Goal: Task Accomplishment & Management: Use online tool/utility

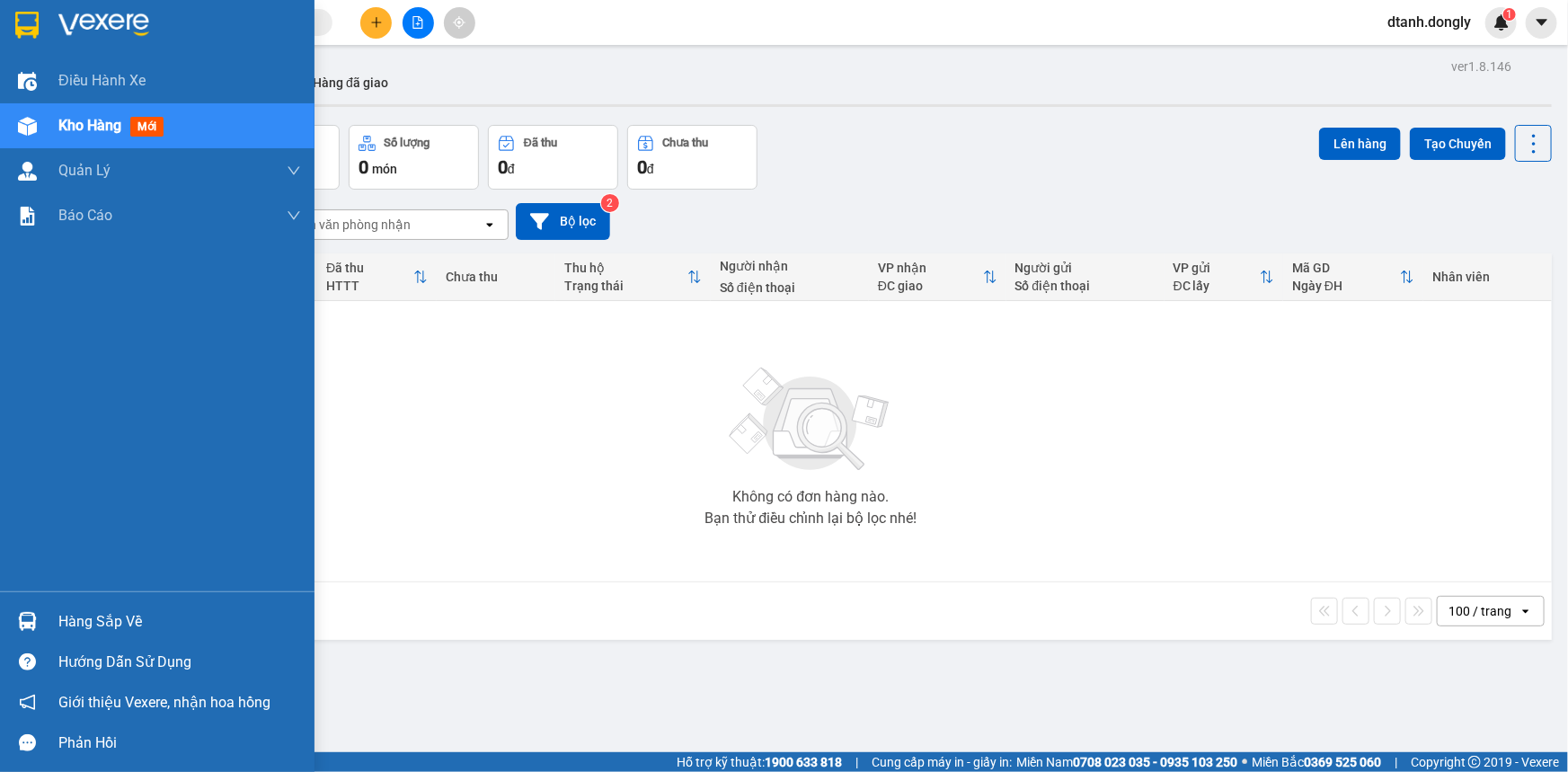
click at [35, 27] on img at bounding box center [27, 25] width 23 height 27
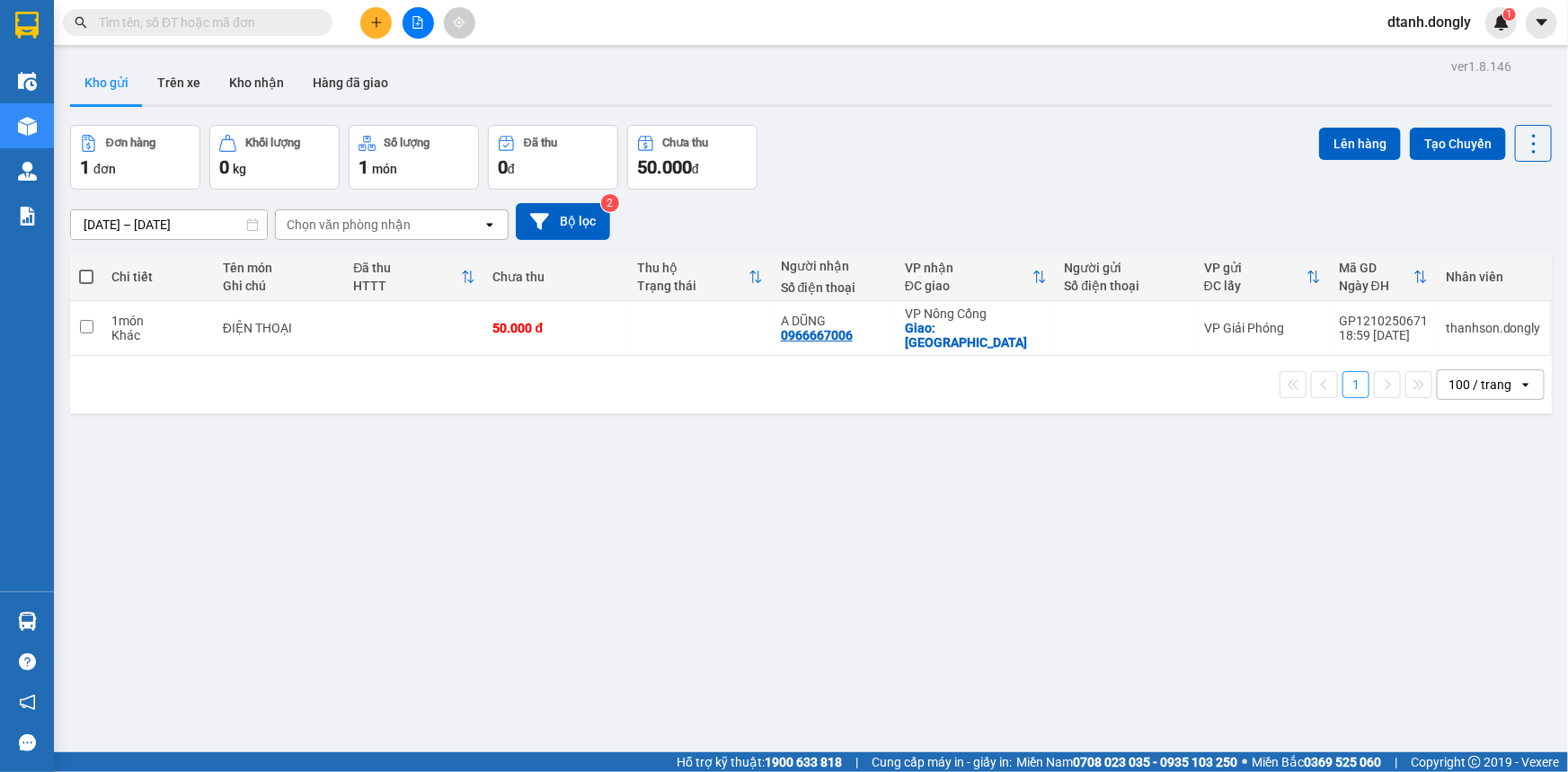
click at [88, 272] on span at bounding box center [86, 277] width 15 height 15
click at [86, 268] on input "checkbox" at bounding box center [86, 268] width 0 height 0
checkbox input "true"
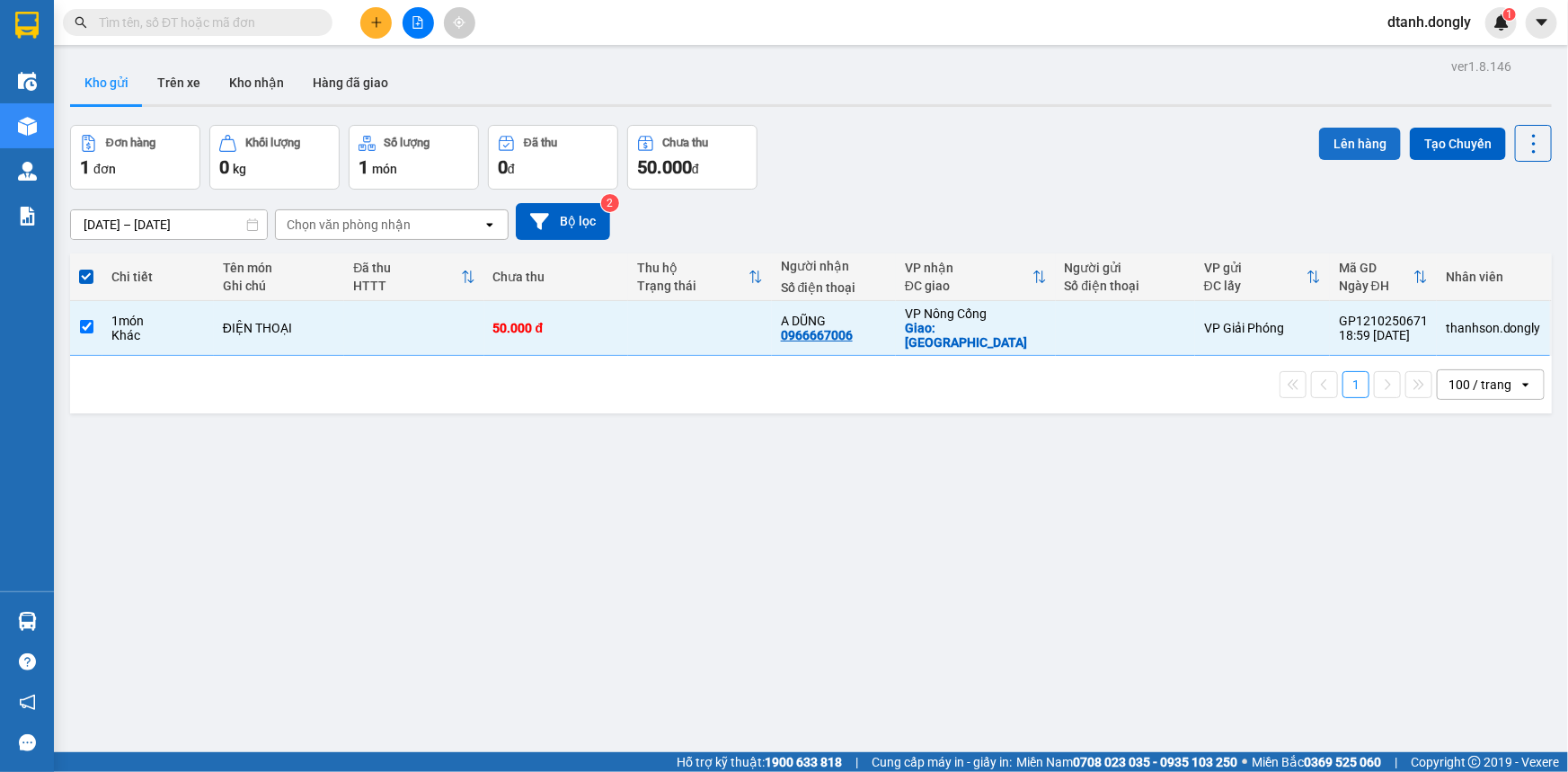
click at [1342, 156] on button "Lên hàng" at bounding box center [1359, 143] width 82 height 32
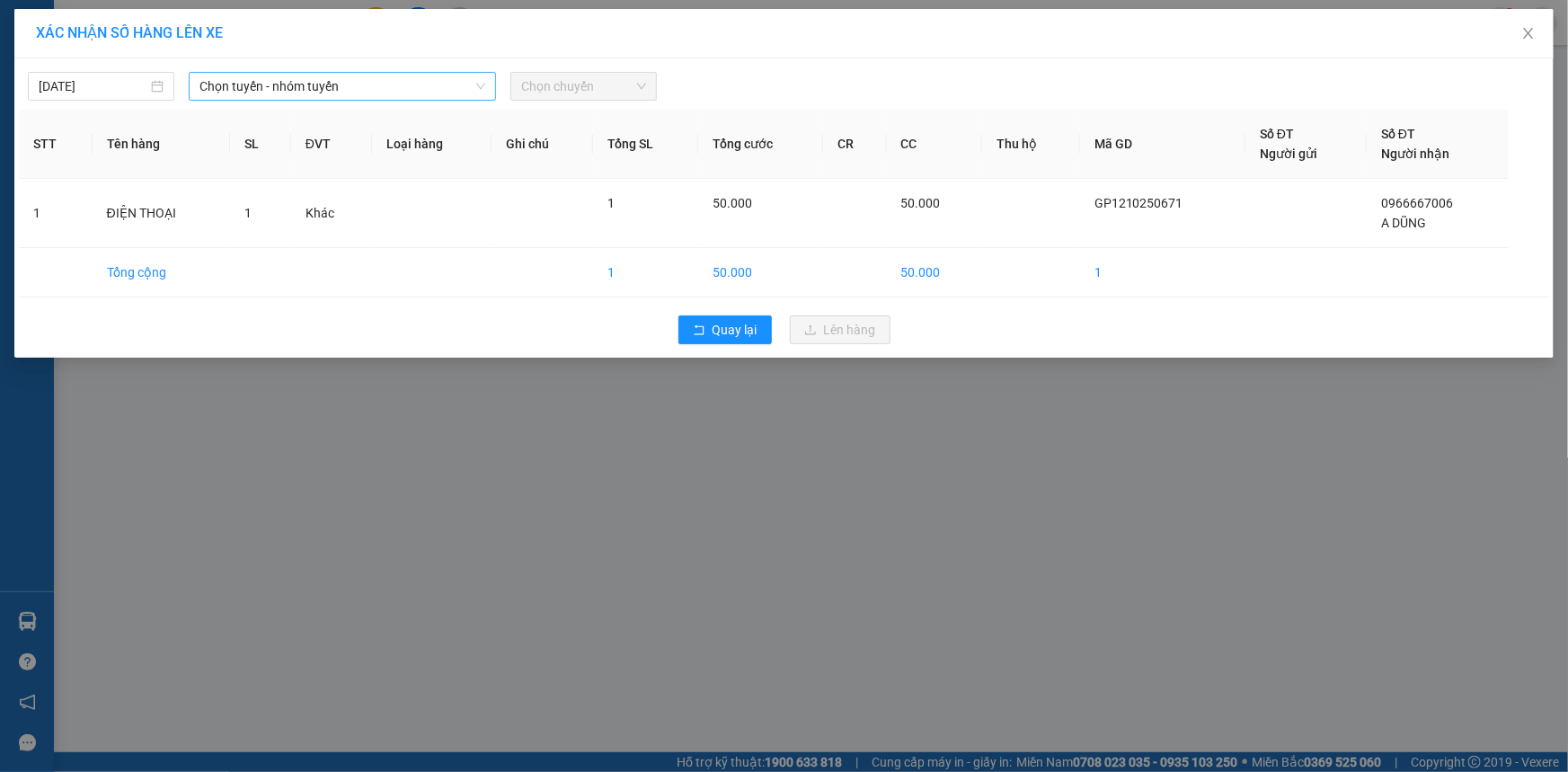
click at [420, 76] on span "Chọn tuyến - nhóm tuyến" at bounding box center [343, 85] width 286 height 27
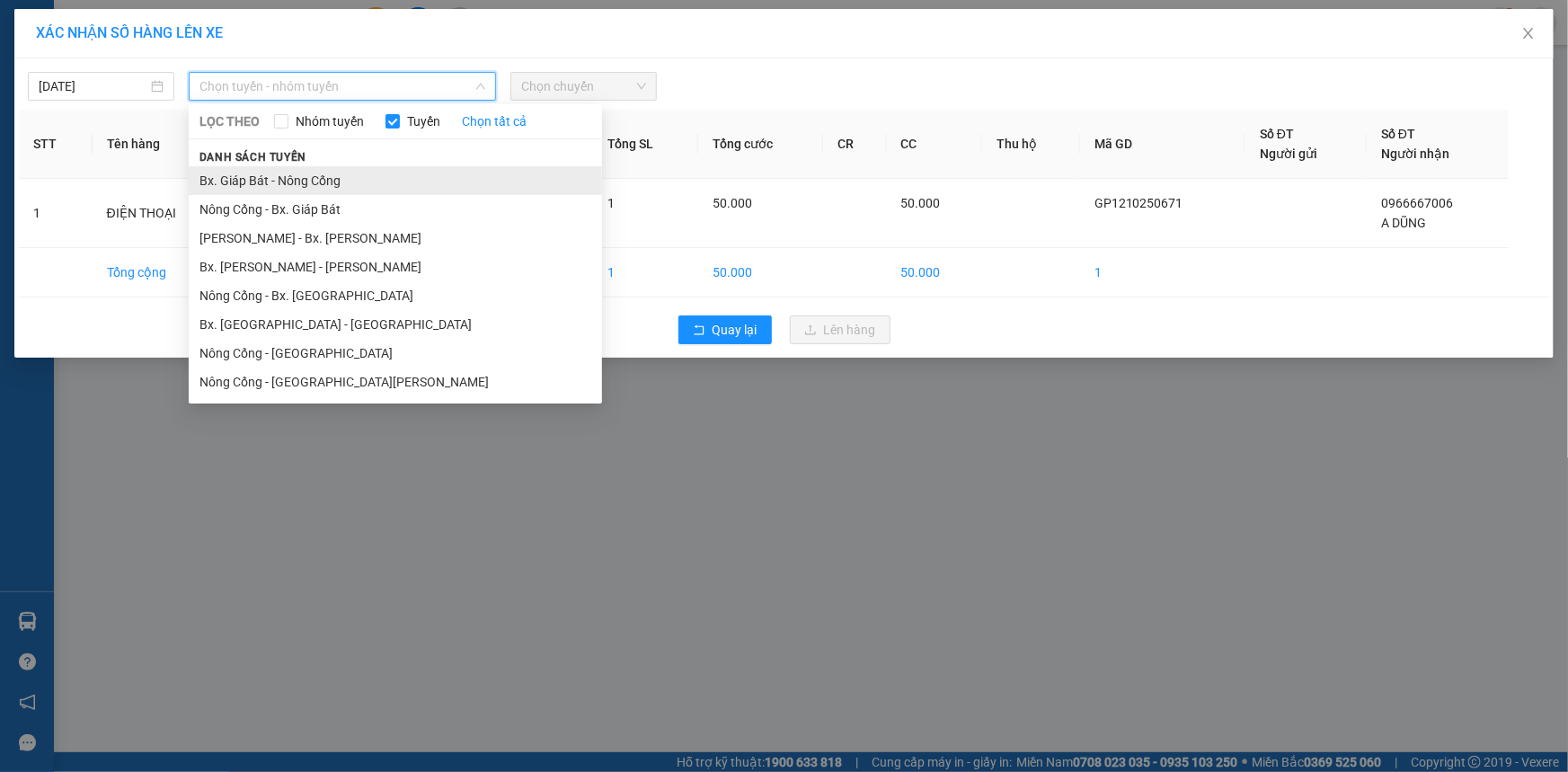
click at [418, 175] on li "Bx. Giáp Bát - Nông Cống" at bounding box center [395, 180] width 414 height 28
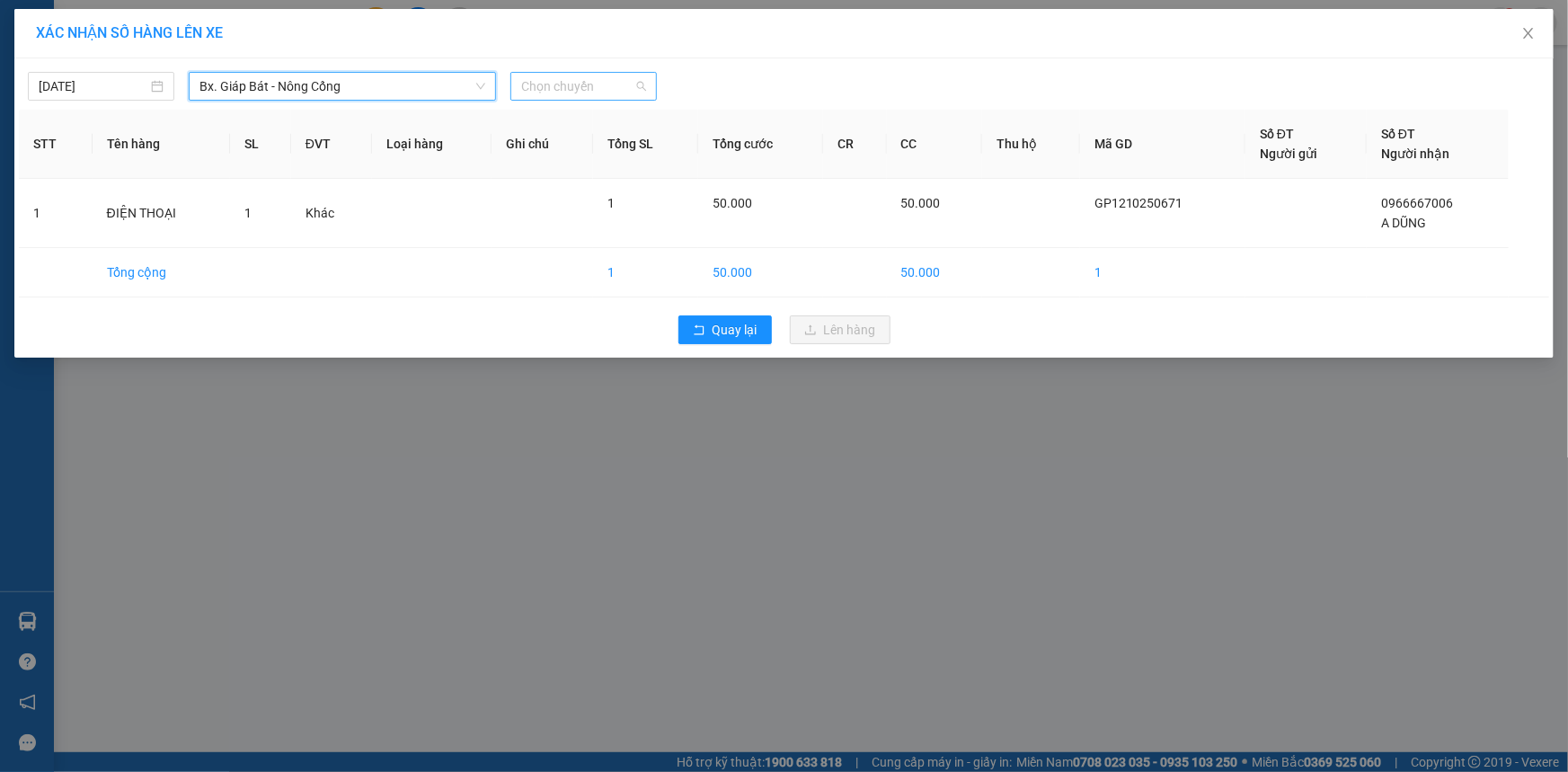
click at [611, 77] on span "Chọn chuyến" at bounding box center [583, 85] width 125 height 27
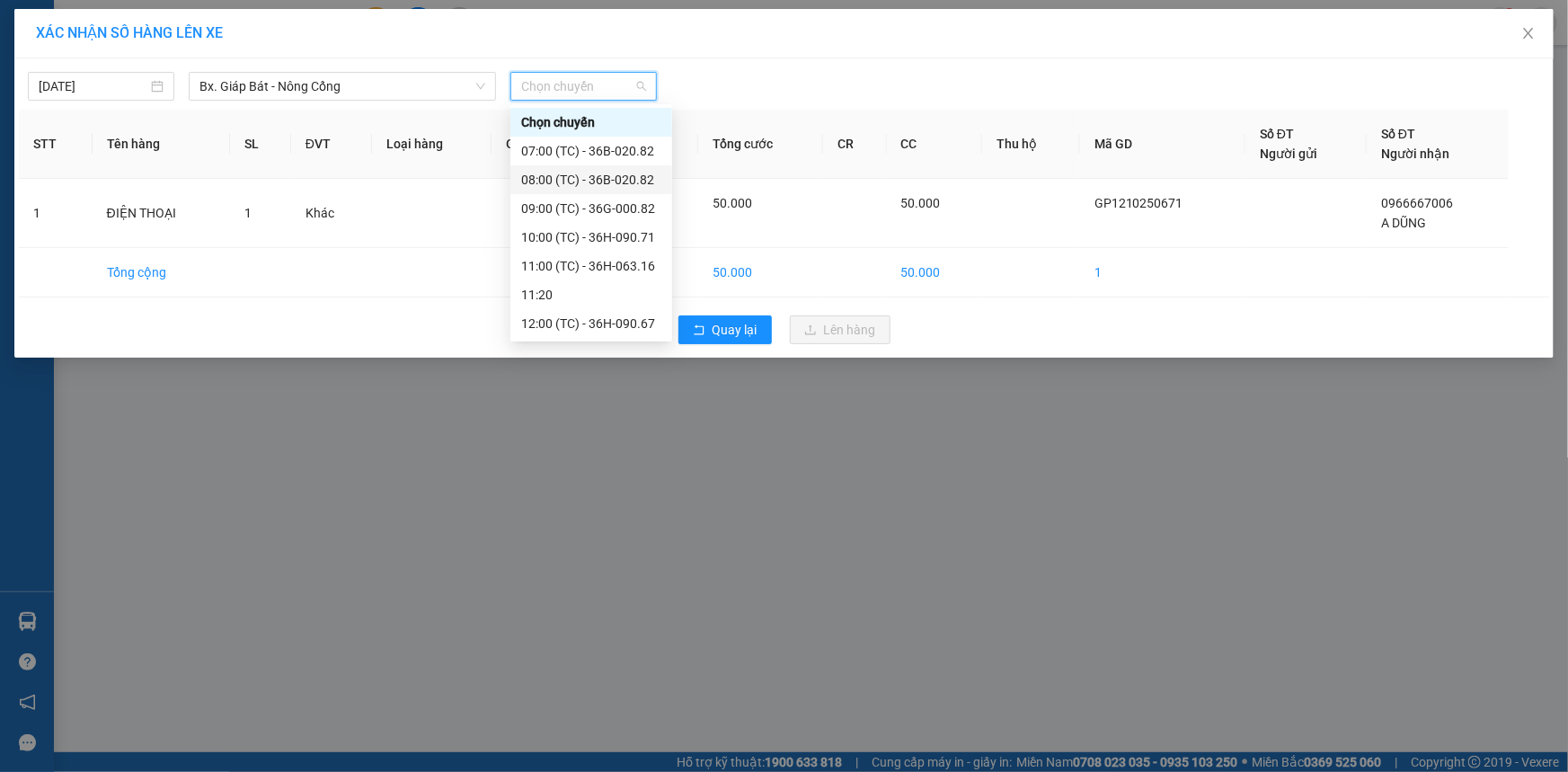
scroll to position [315, 0]
click at [593, 321] on div "19:30 (TC) - 36H-063.16" at bounding box center [591, 325] width 140 height 20
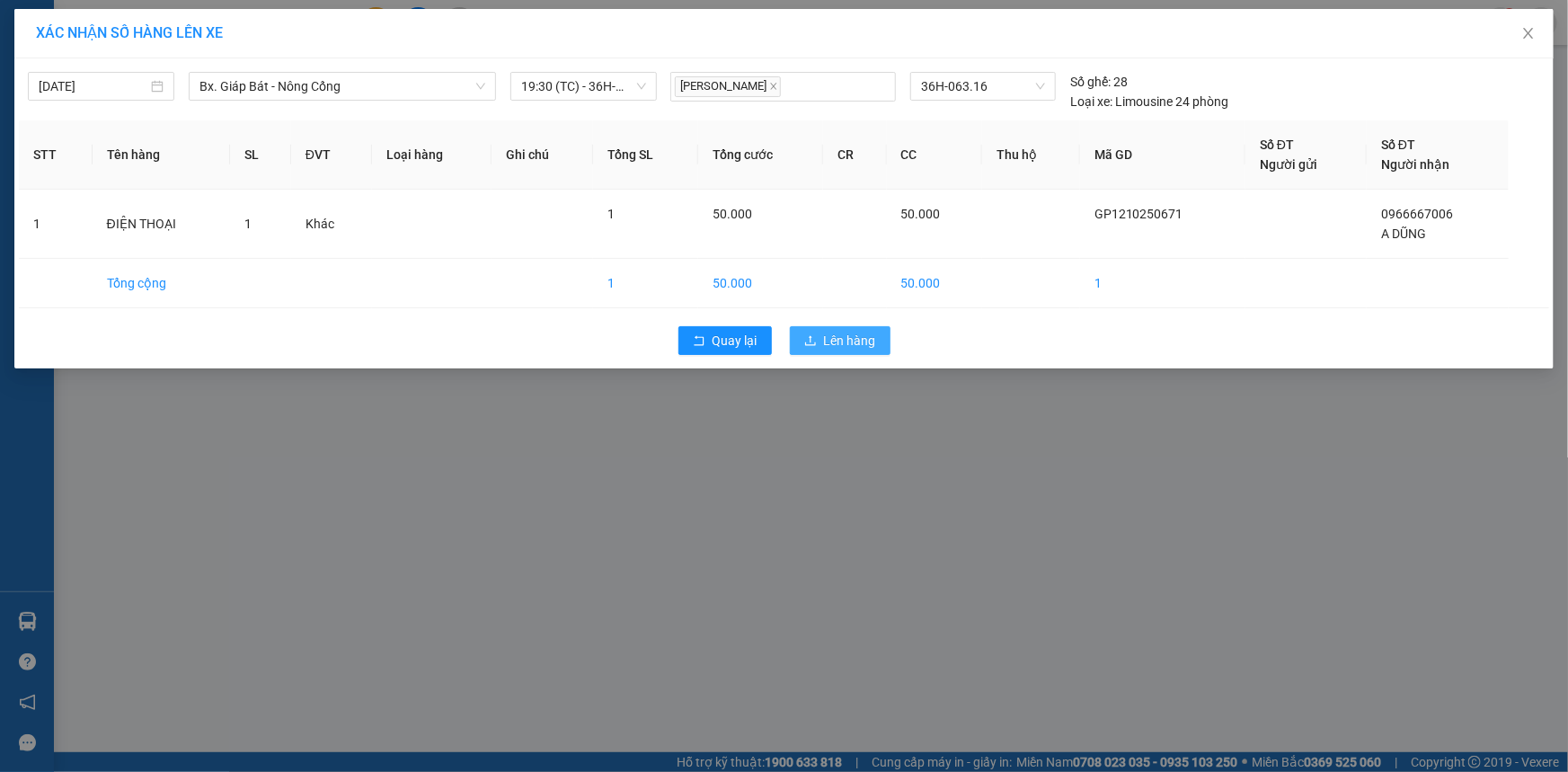
click at [846, 333] on span "Lên hàng" at bounding box center [849, 341] width 52 height 20
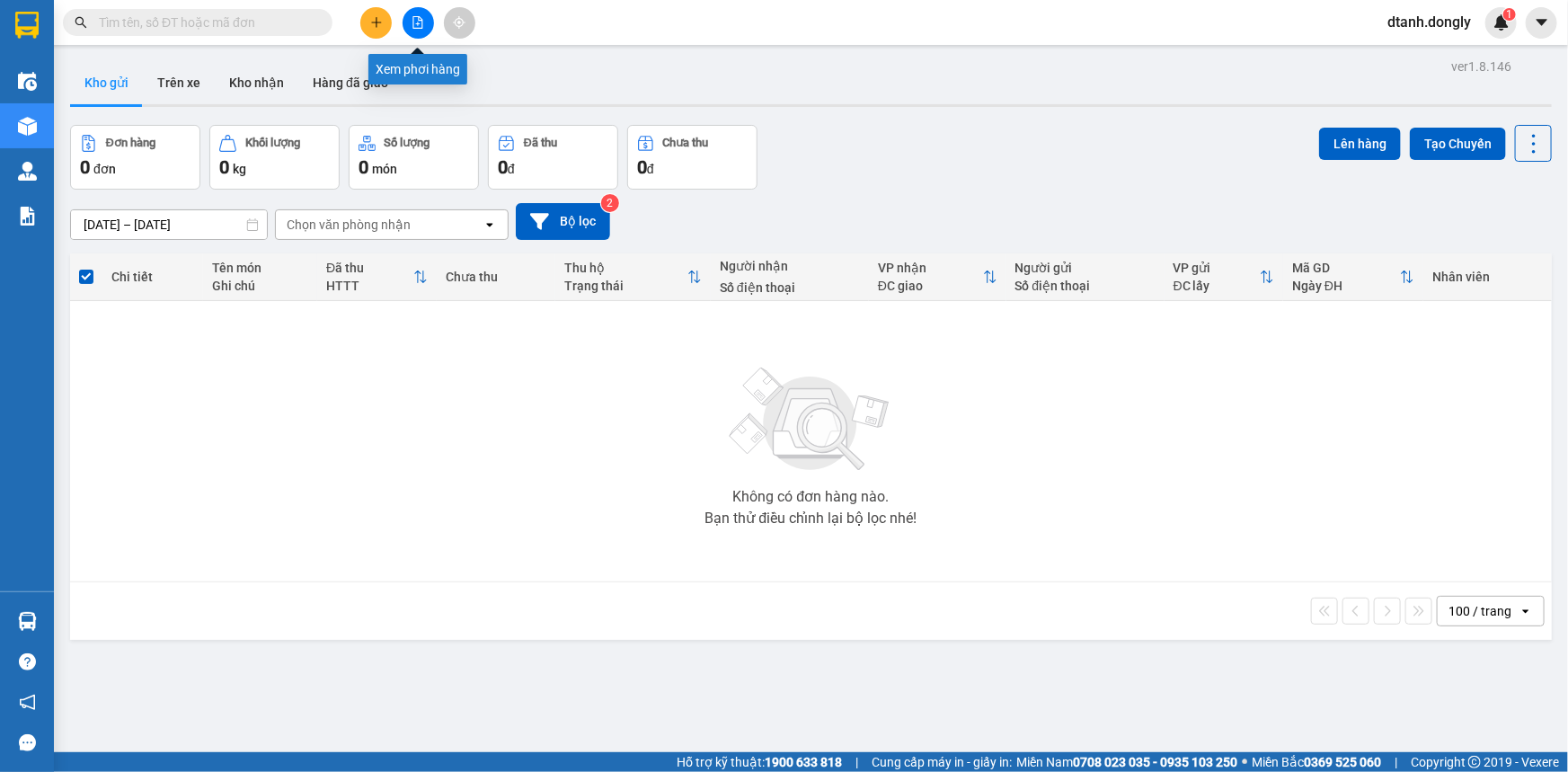
click at [424, 18] on button at bounding box center [418, 23] width 31 height 31
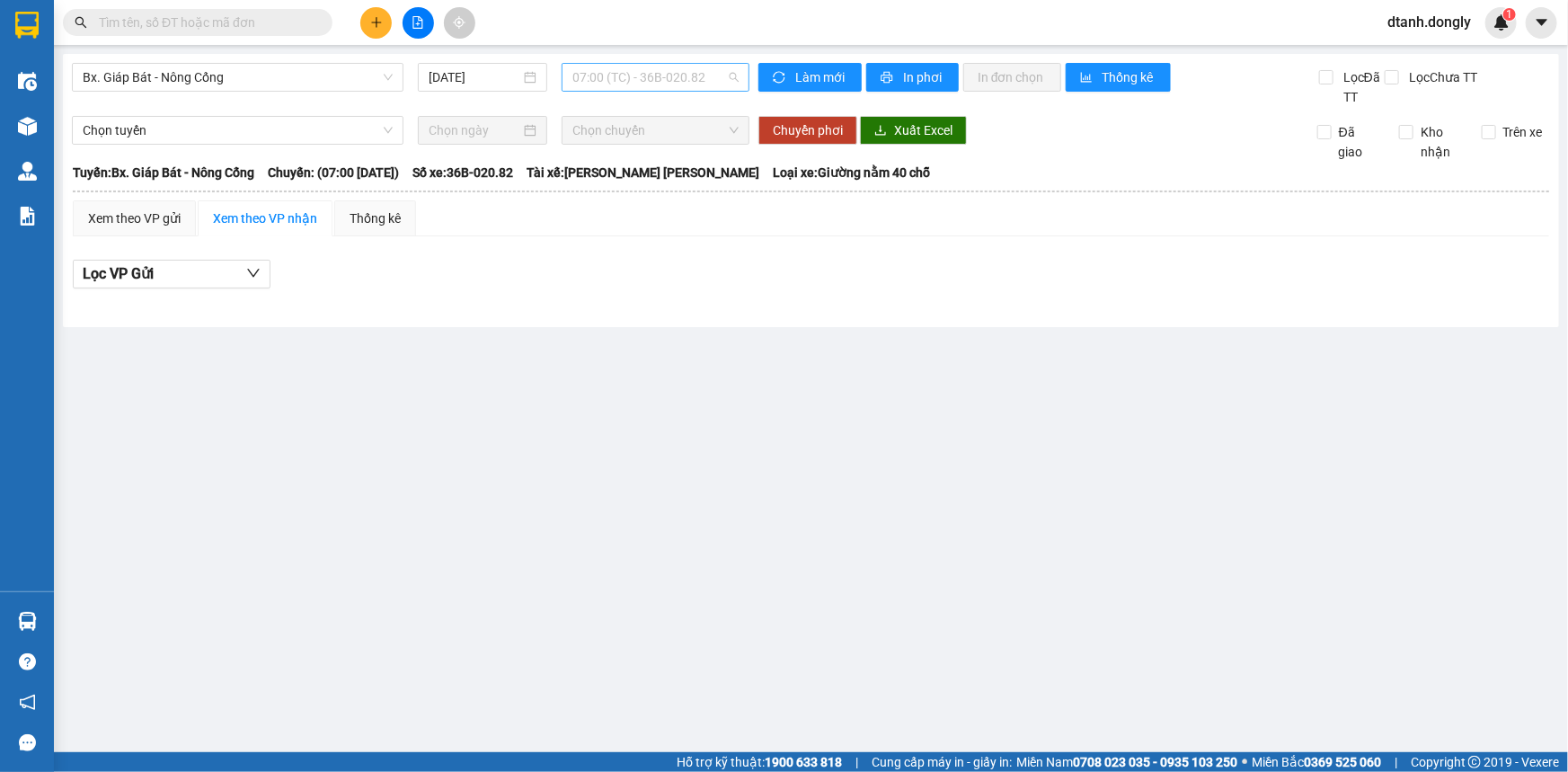
drag, startPoint x: 656, startPoint y: 72, endPoint x: 657, endPoint y: 97, distance: 25.0
click at [656, 72] on span "07:00 (TC) - 36B-020.82" at bounding box center [655, 77] width 166 height 27
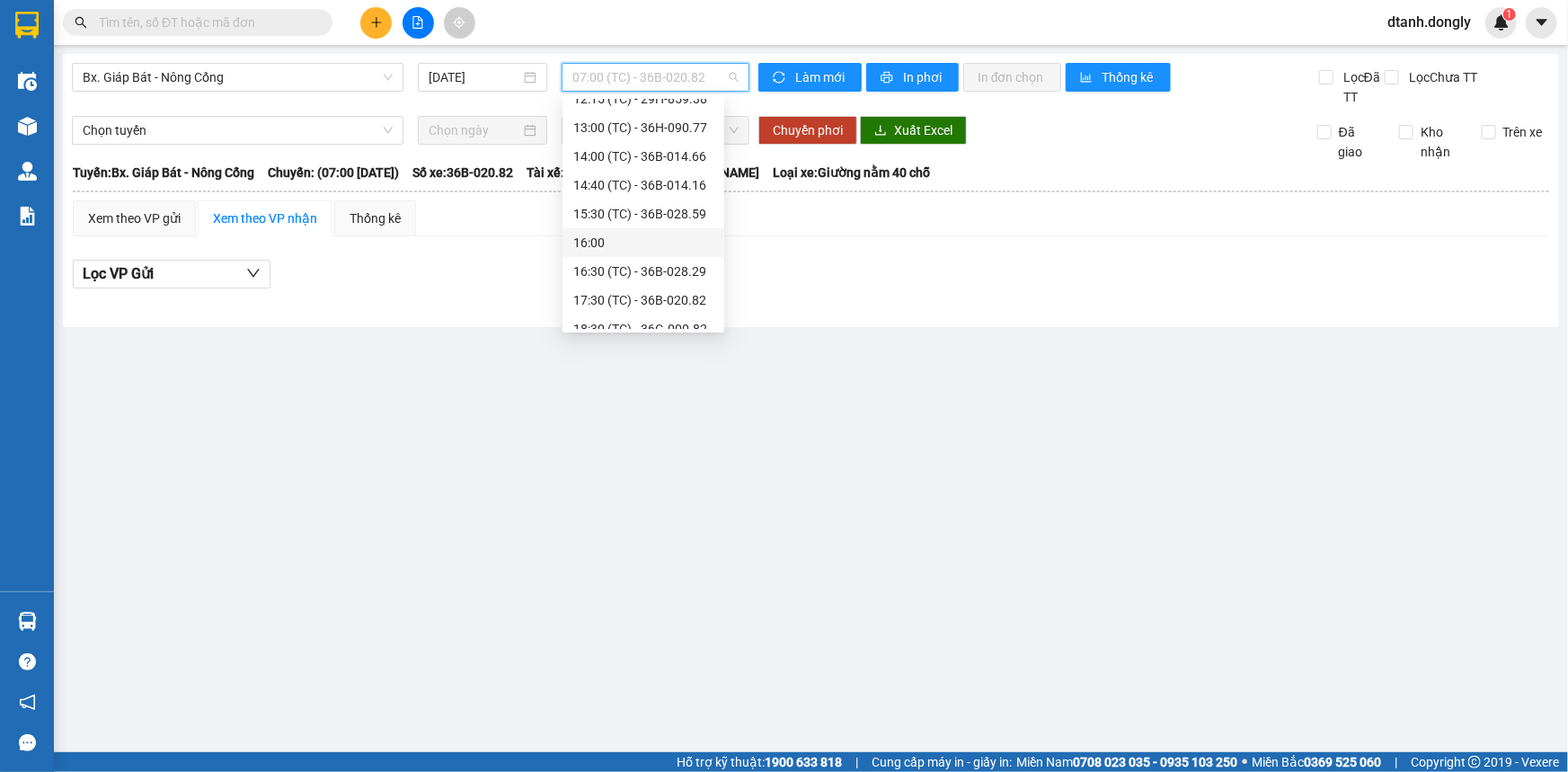
scroll to position [315, 0]
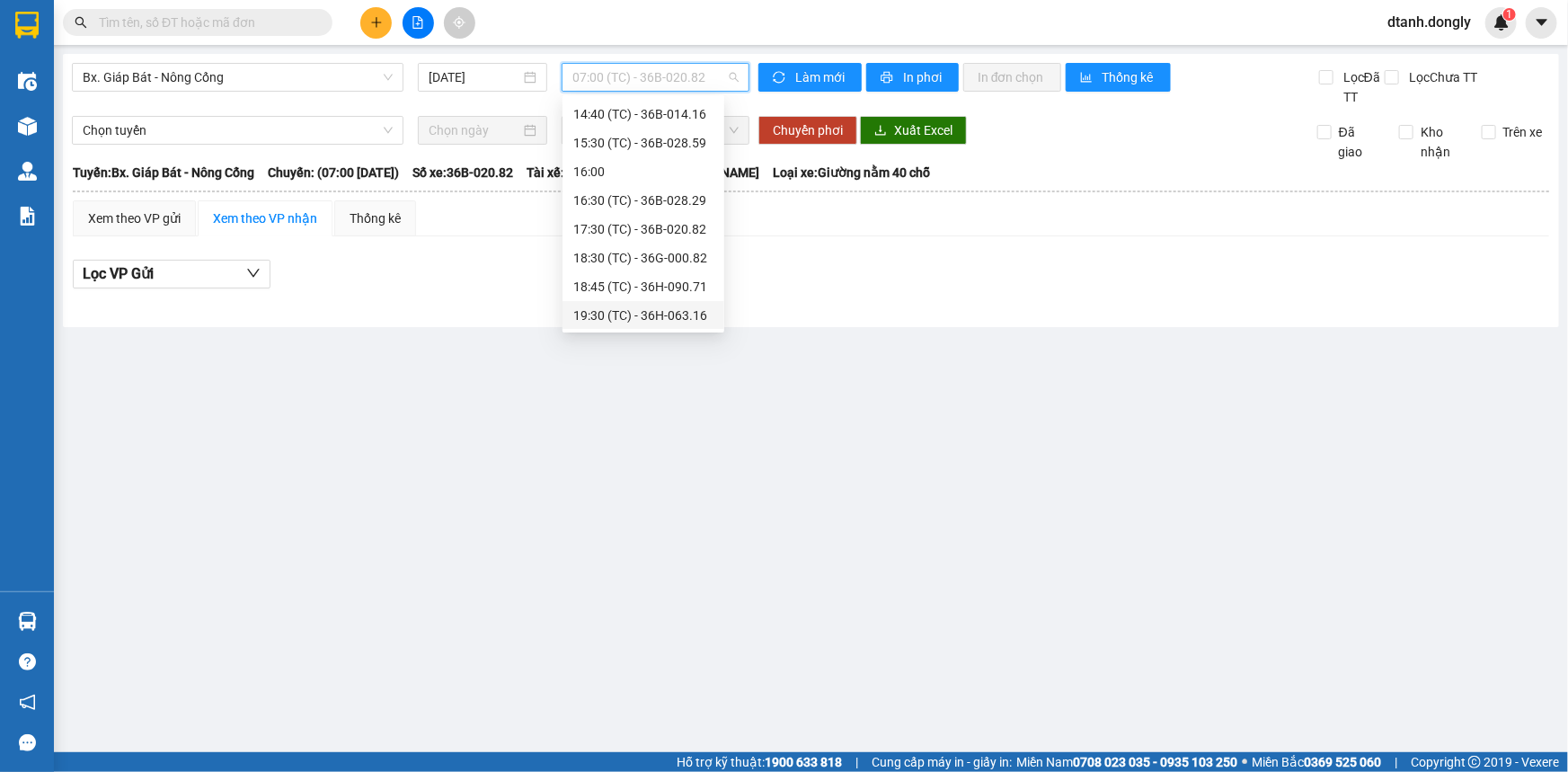
drag, startPoint x: 660, startPoint y: 318, endPoint x: 688, endPoint y: 297, distance: 35.0
click at [661, 318] on div "19:30 (TC) - 36H-063.16" at bounding box center [643, 315] width 140 height 20
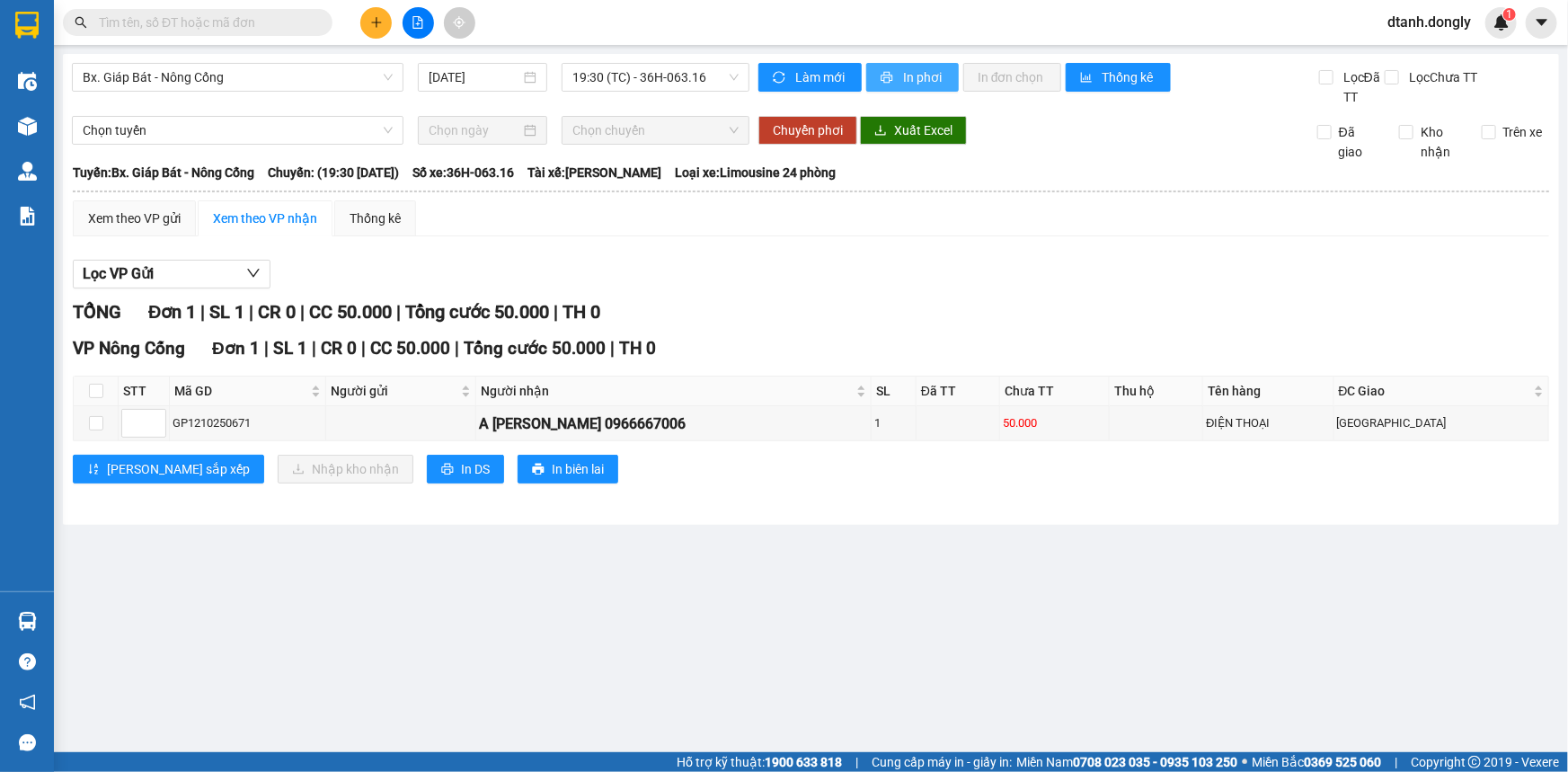
click at [903, 73] on span "In phơi" at bounding box center [923, 77] width 41 height 20
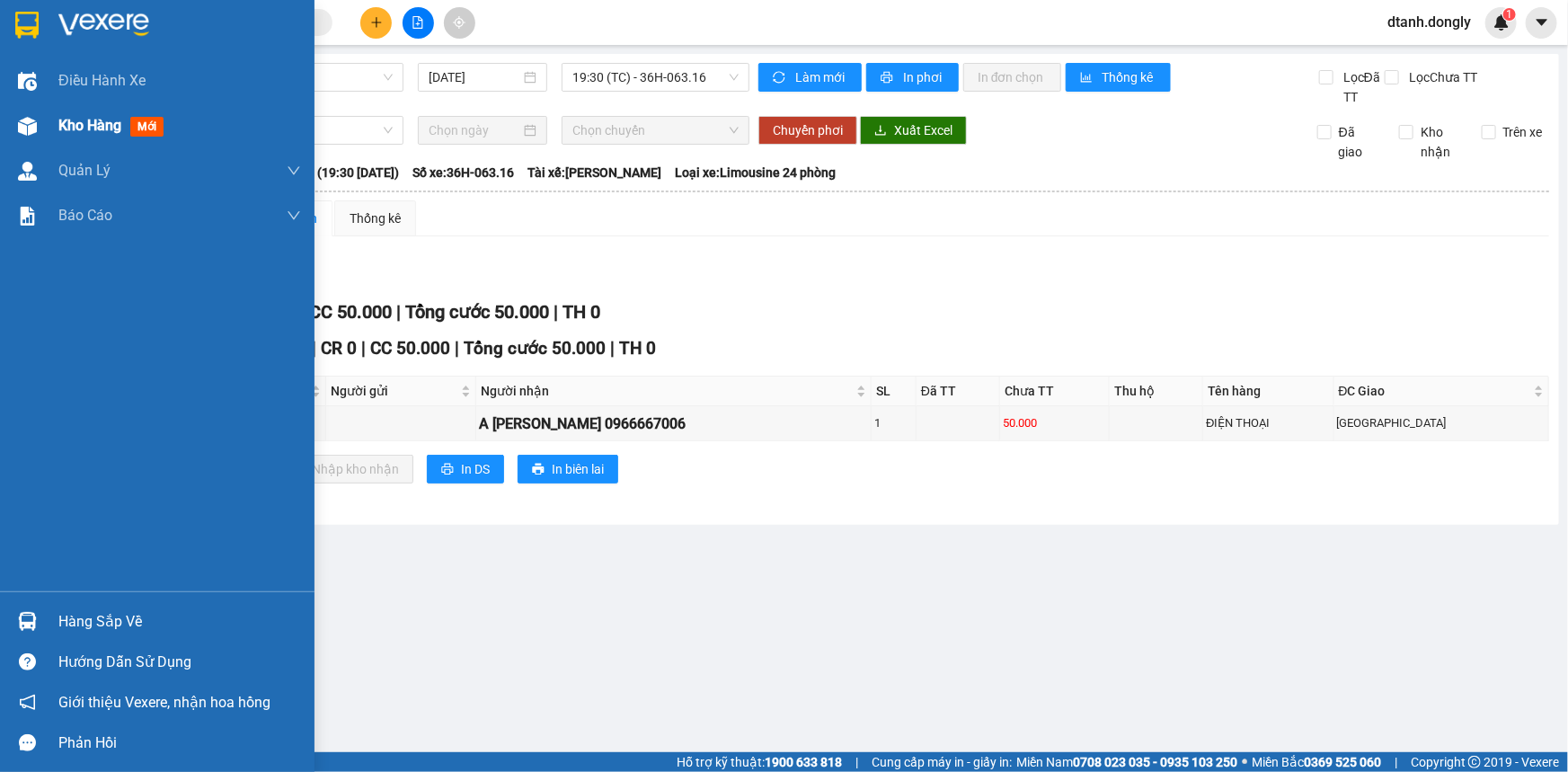
drag, startPoint x: 66, startPoint y: 131, endPoint x: 60, endPoint y: 114, distance: 18.0
click at [67, 131] on span "Kho hàng" at bounding box center [90, 125] width 63 height 17
